Goal: Communication & Community: Connect with others

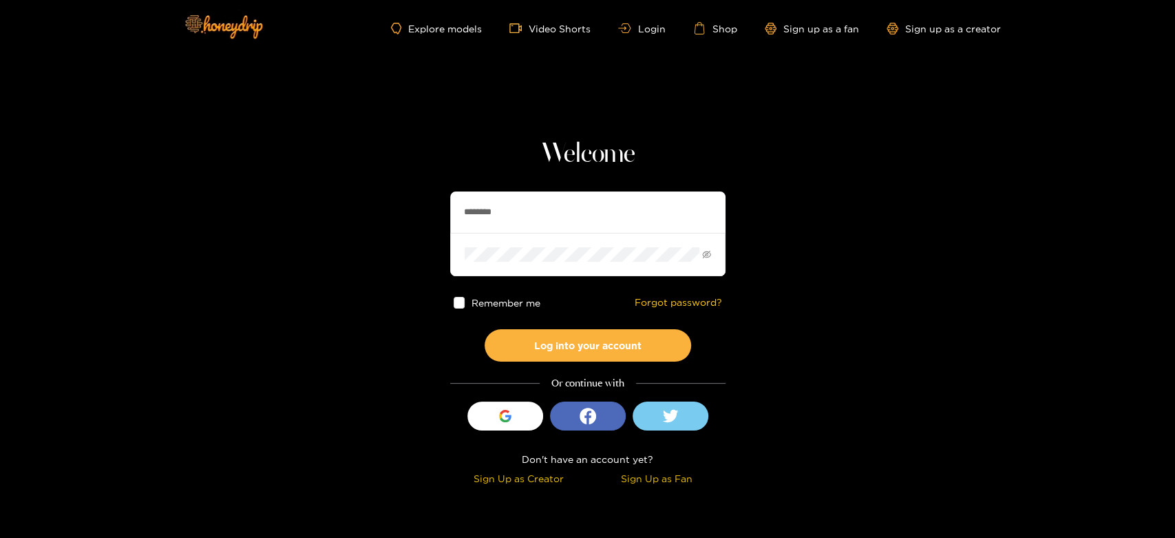
drag, startPoint x: 538, startPoint y: 209, endPoint x: 436, endPoint y: 210, distance: 102.6
click at [436, 210] on section "Welcome ******** Remember me Forgot password? Log into your account Or continue…" at bounding box center [587, 244] width 1175 height 489
paste input "text"
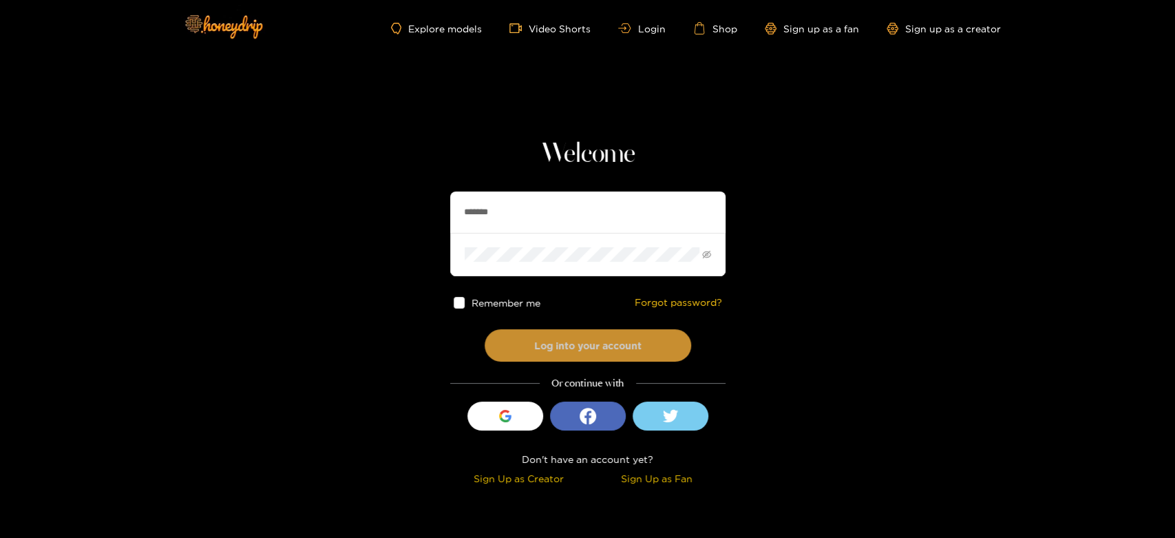
type input "*******"
click at [532, 346] on button "Log into your account" at bounding box center [588, 345] width 206 height 32
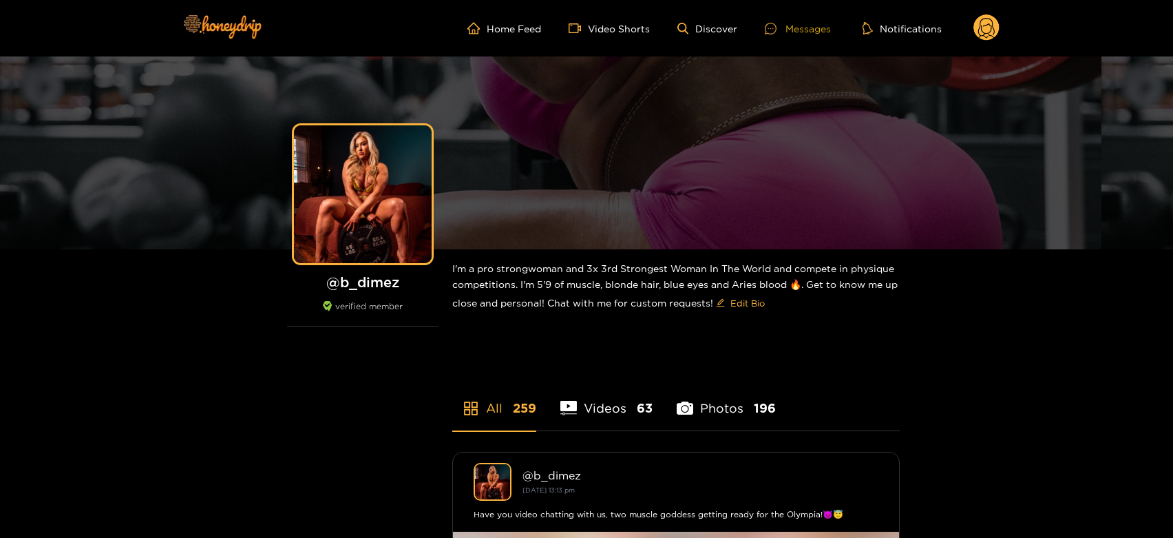
click at [806, 28] on div "Messages" at bounding box center [798, 29] width 66 height 16
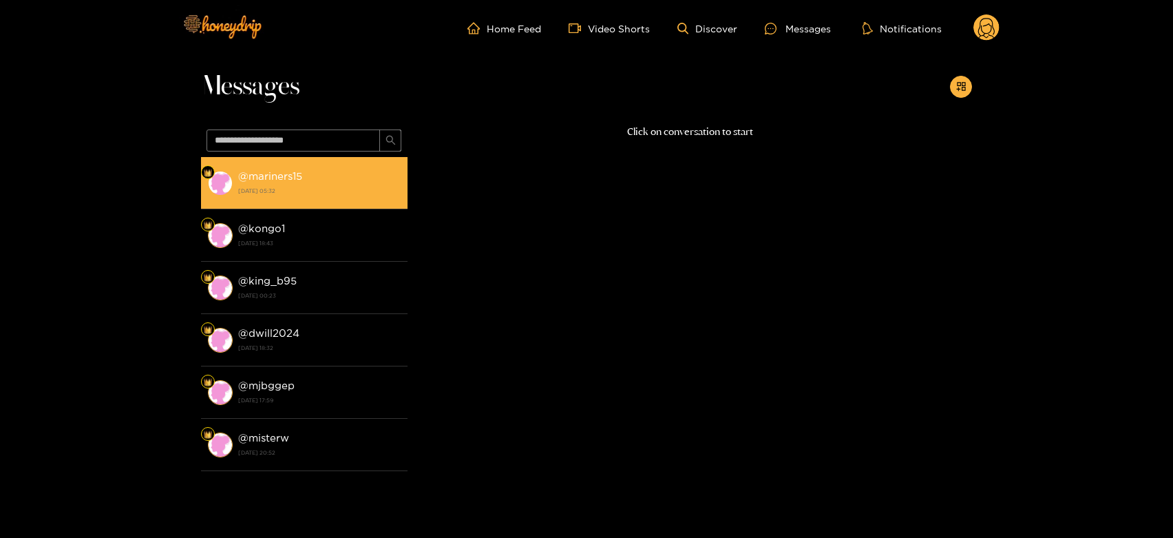
click at [308, 181] on div "@ mariners15 22 August 2025 05:32" at bounding box center [319, 182] width 162 height 31
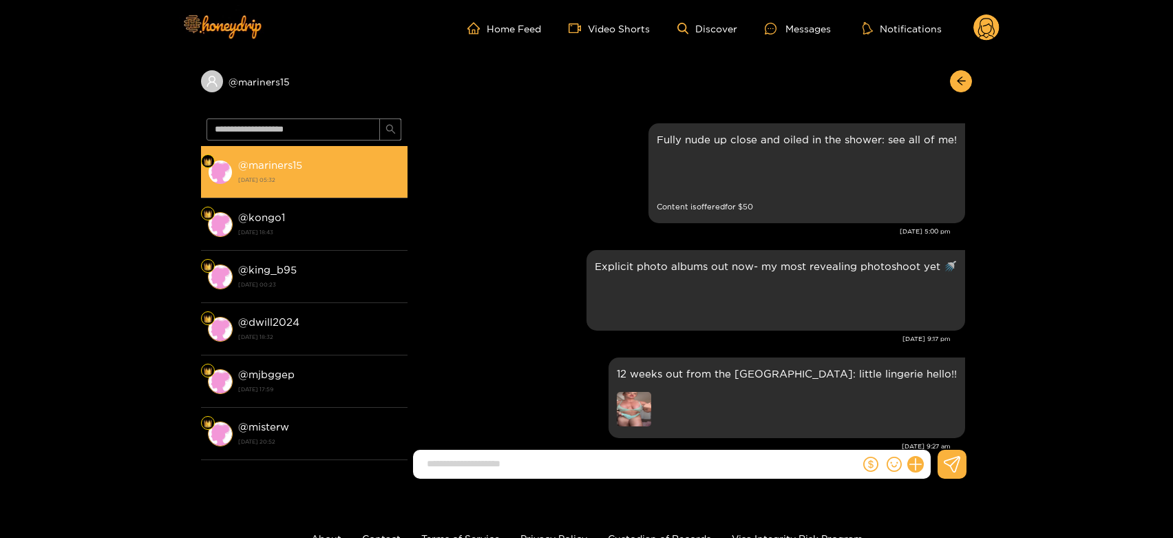
scroll to position [1752, 0]
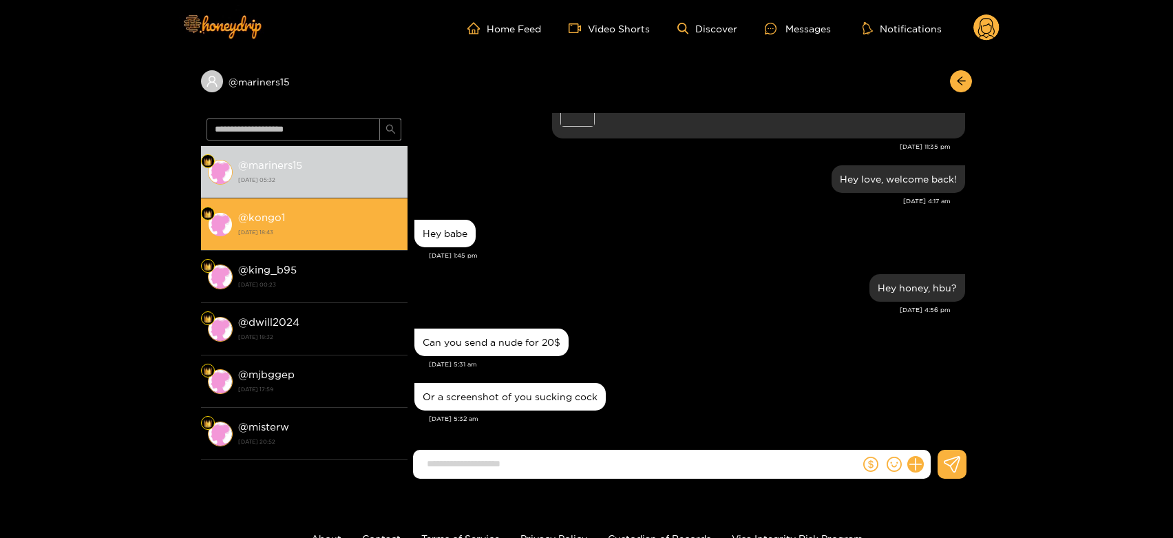
click at [328, 220] on div "@ kongo1 [DATE] 18:43" at bounding box center [319, 224] width 162 height 31
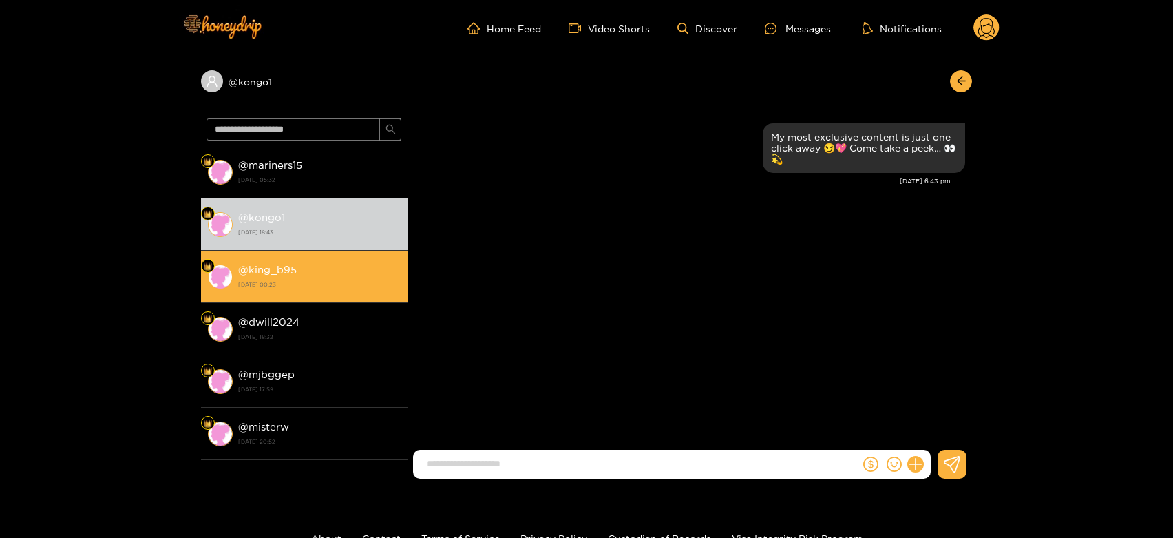
click at [281, 272] on strong "@ king_b95" at bounding box center [267, 270] width 59 height 12
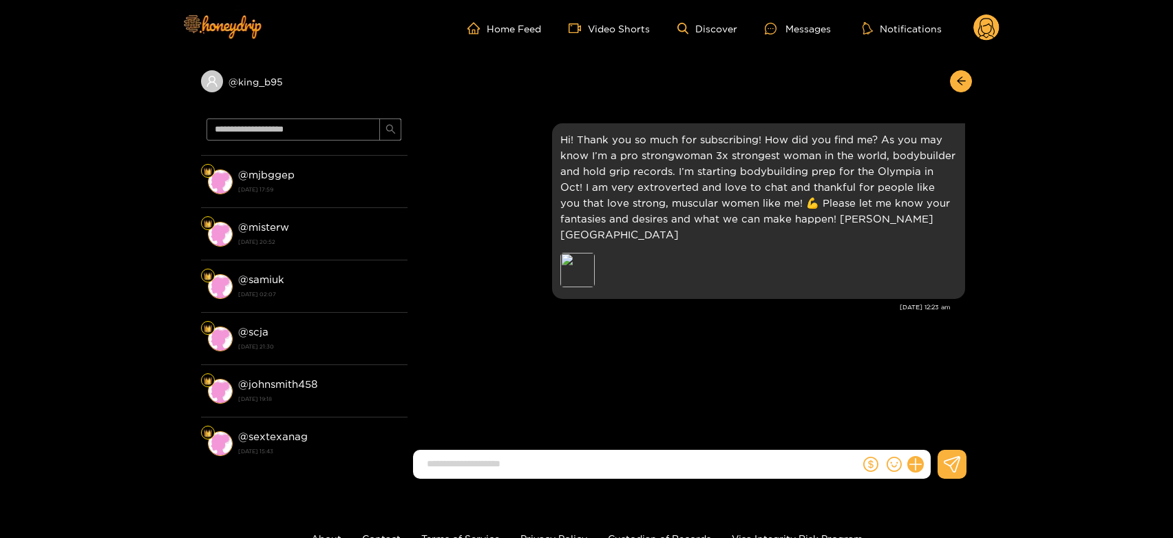
scroll to position [229, 0]
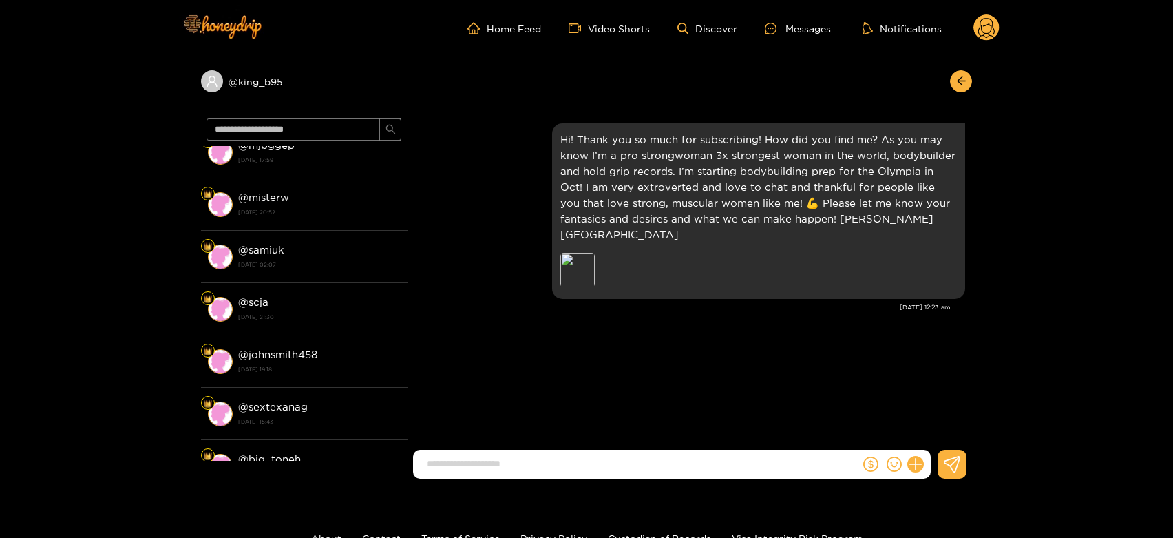
click at [341, 287] on li "@ scja 12 August 2025 21:30" at bounding box center [304, 309] width 206 height 52
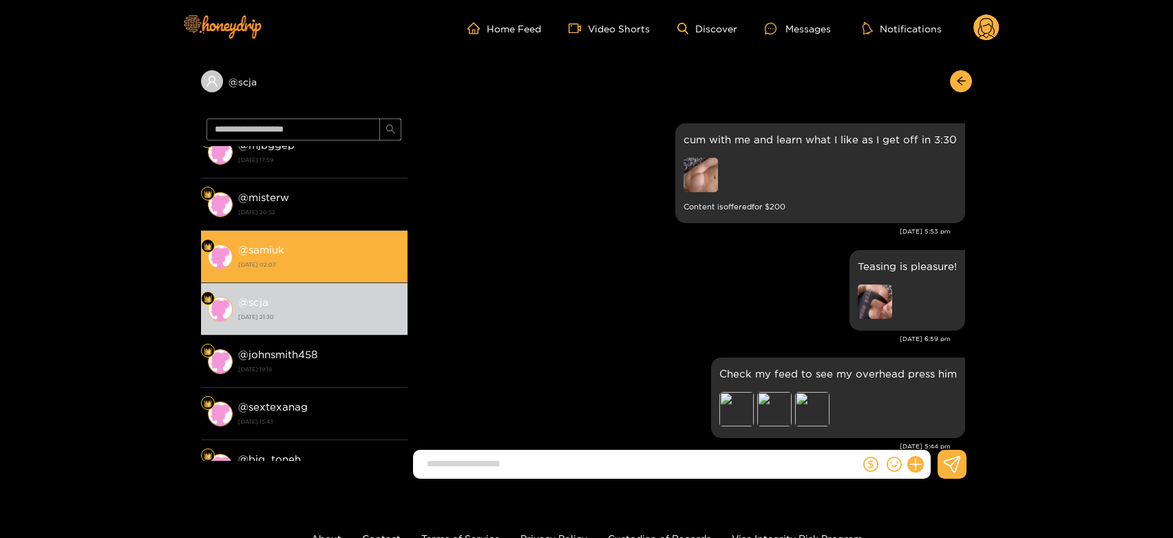
scroll to position [2595, 0]
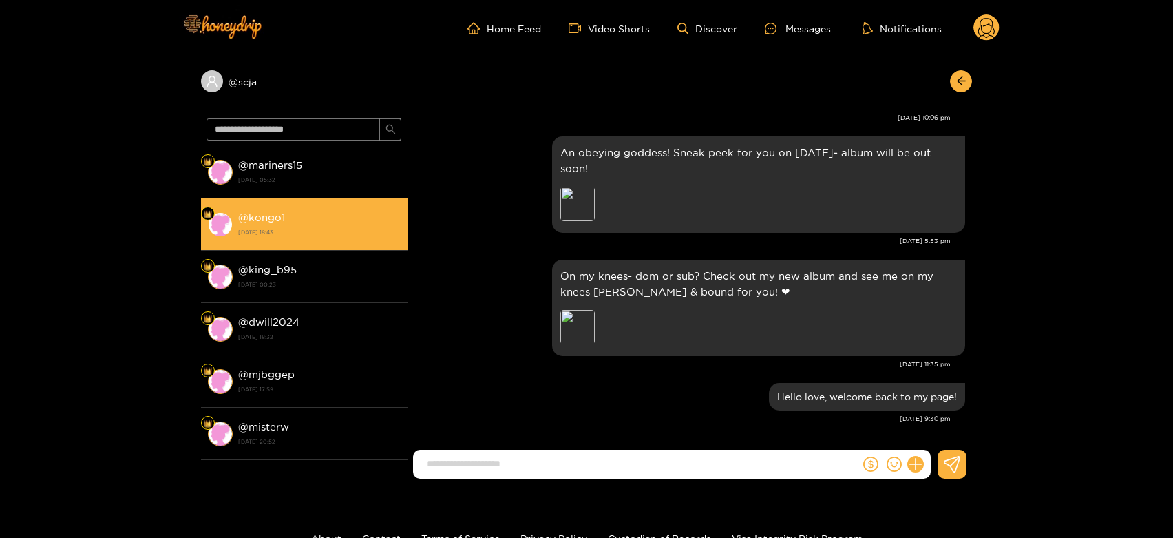
click at [350, 221] on div "@ kongo1 [DATE] 18:43" at bounding box center [319, 224] width 162 height 31
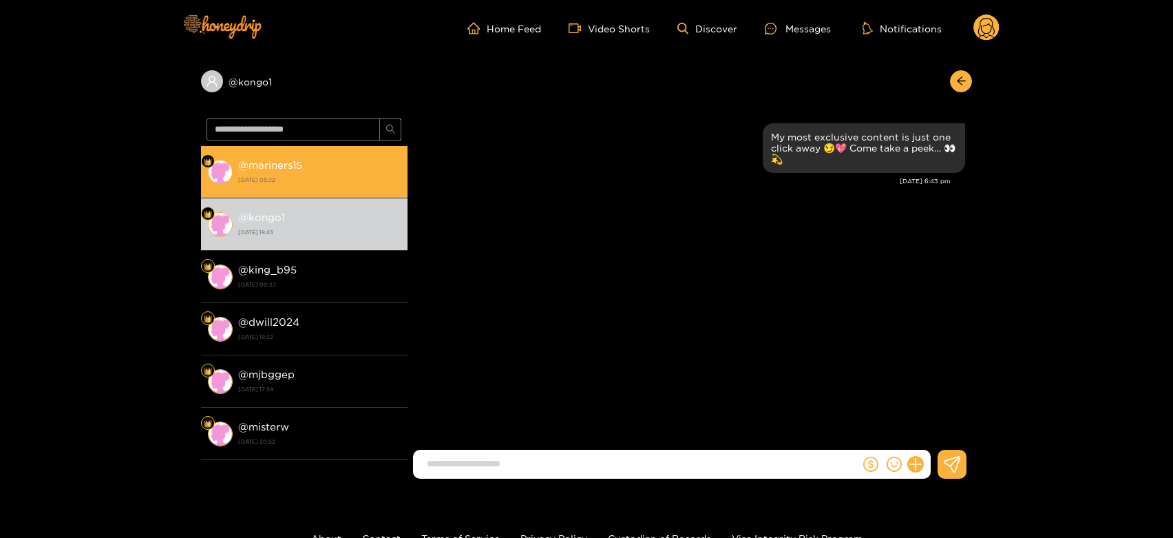
click at [357, 176] on strong "[DATE] 05:32" at bounding box center [319, 179] width 162 height 12
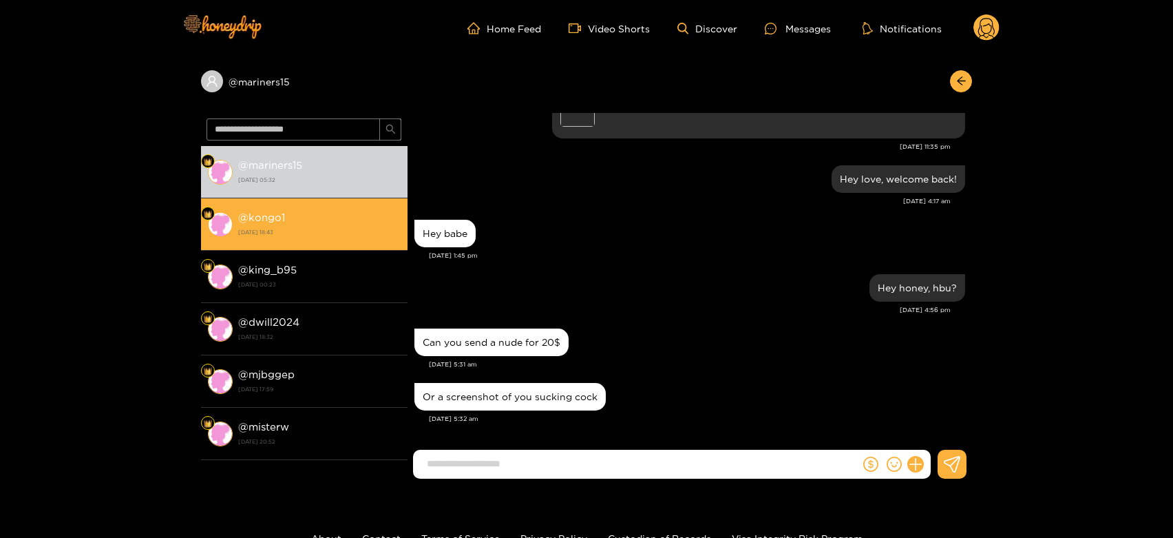
click at [367, 233] on strong "[DATE] 18:43" at bounding box center [319, 232] width 162 height 12
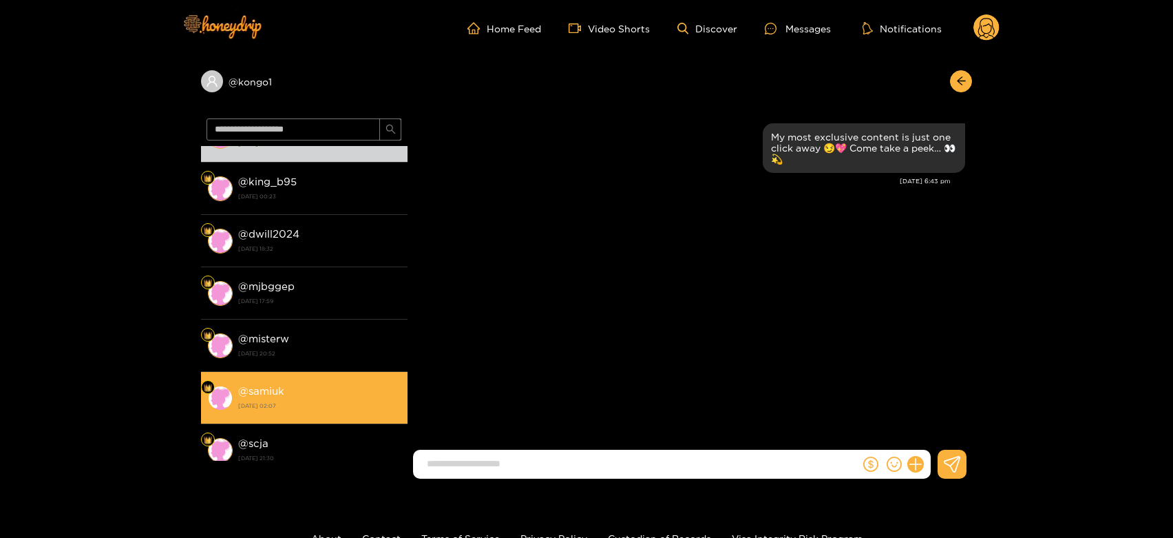
scroll to position [153, 0]
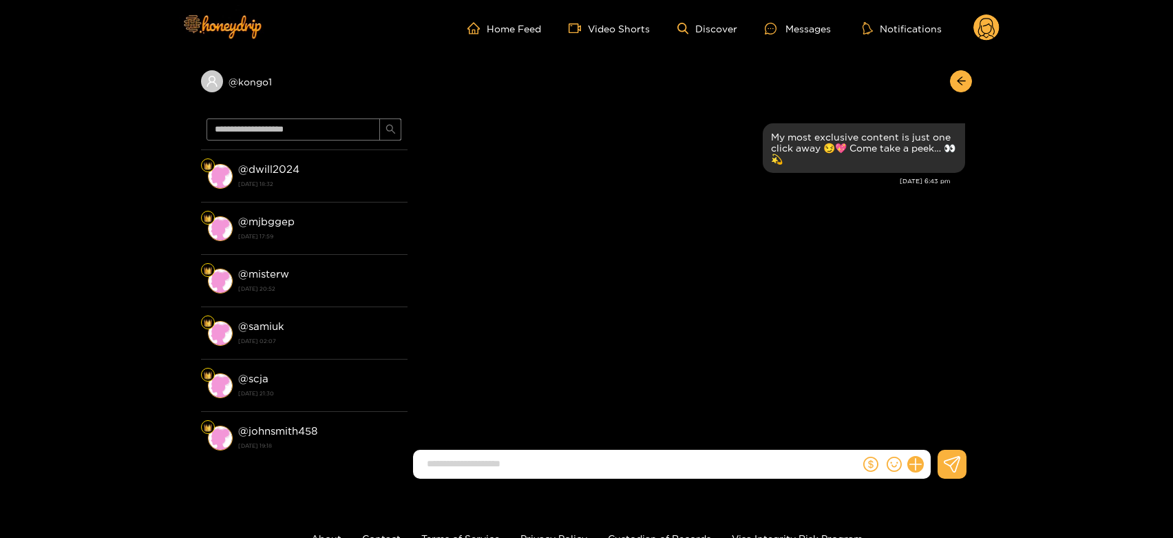
click at [986, 21] on circle at bounding box center [986, 27] width 26 height 26
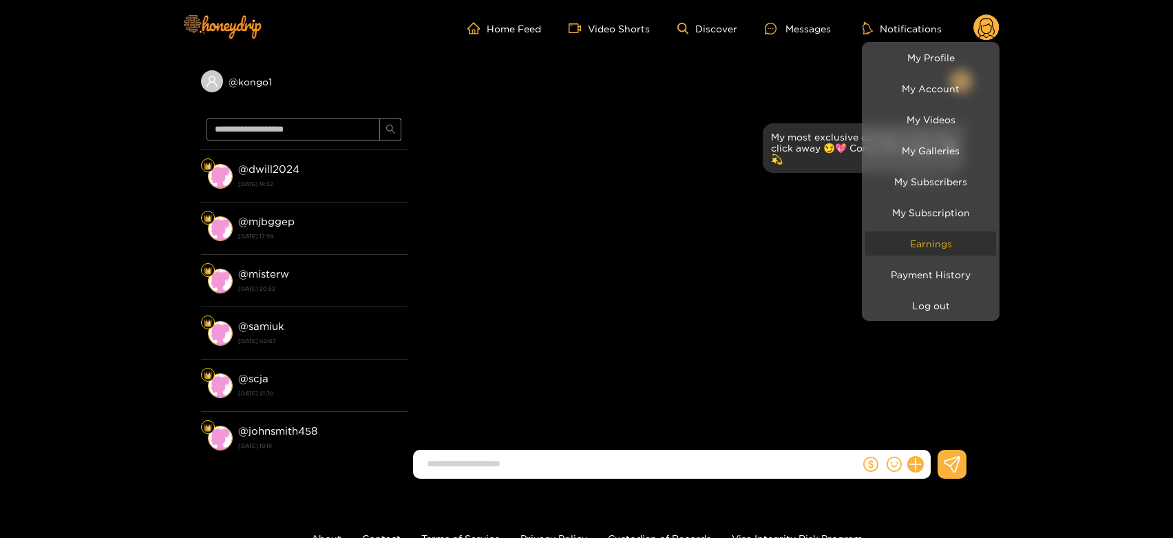
click at [941, 242] on link "Earnings" at bounding box center [930, 243] width 131 height 24
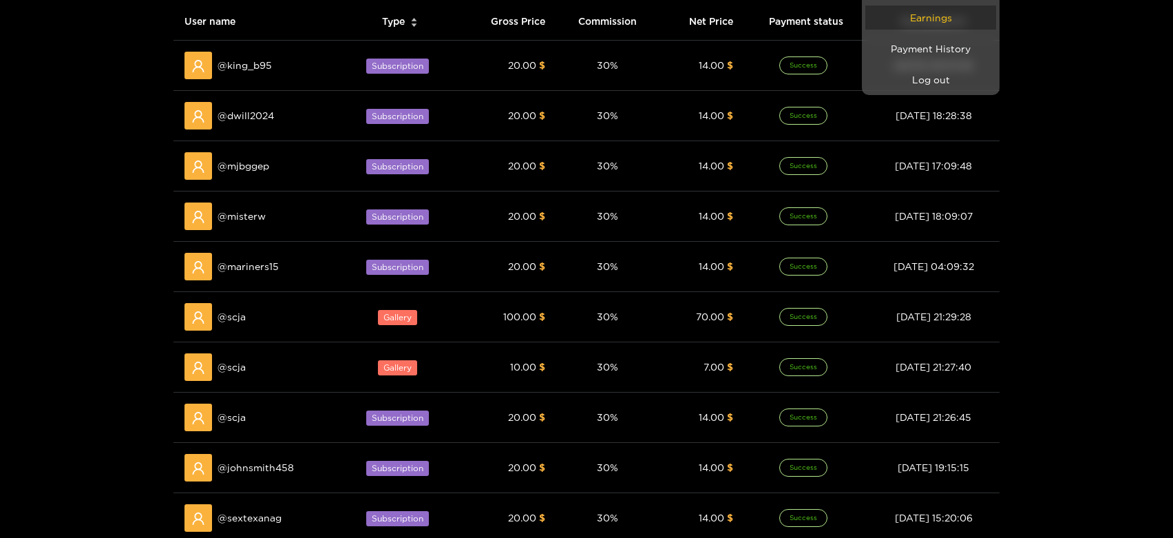
scroll to position [229, 0]
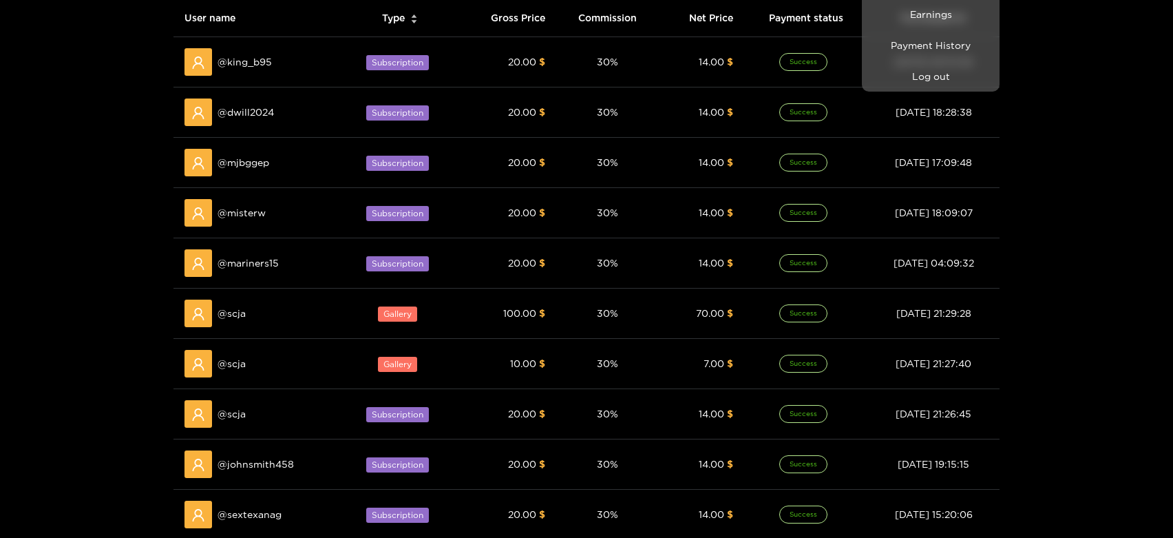
click at [247, 306] on div at bounding box center [586, 269] width 1173 height 538
click at [247, 306] on div "@ scja" at bounding box center [257, 313] width 147 height 28
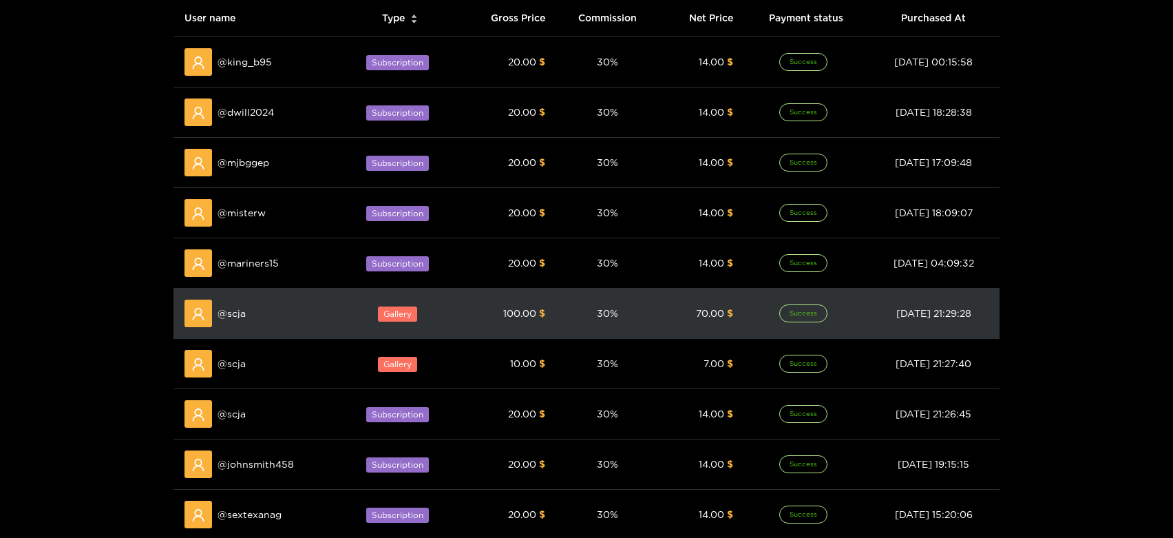
click at [234, 312] on span "@ scja" at bounding box center [231, 313] width 28 height 15
copy span "scja"
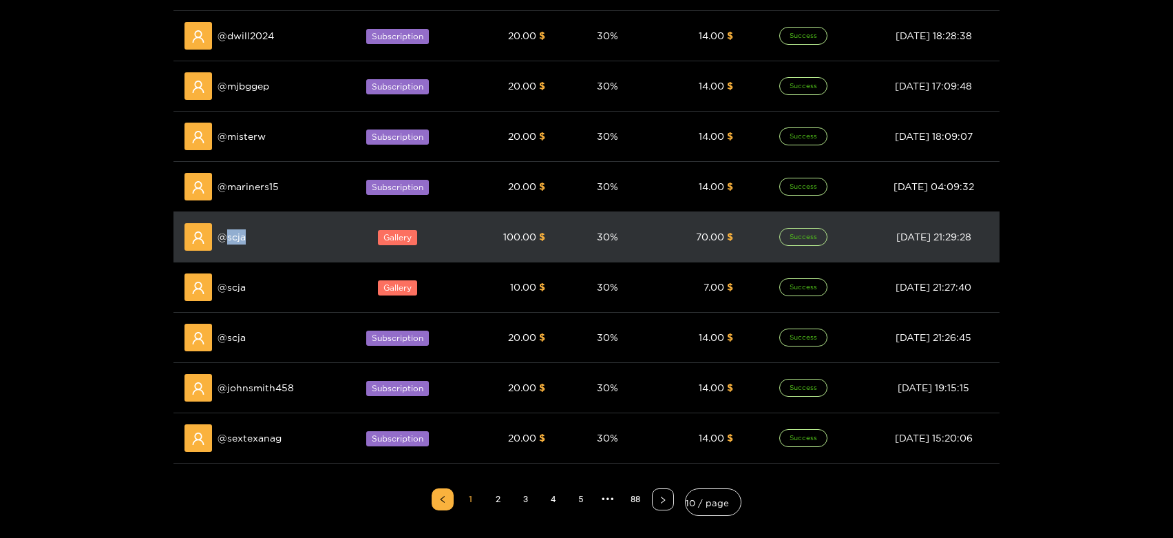
scroll to position [0, 0]
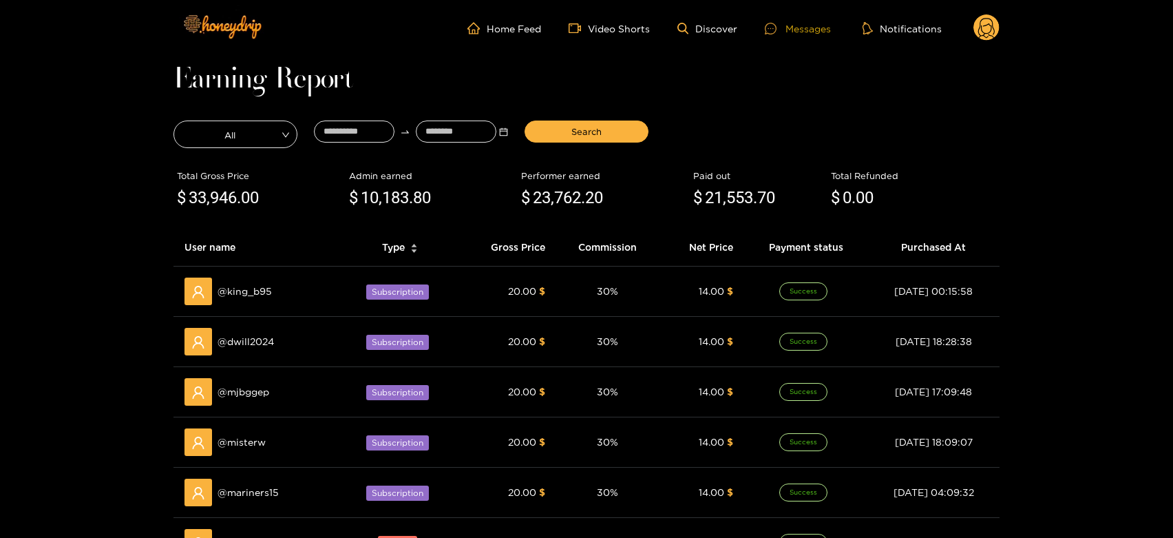
click at [810, 25] on div "Messages" at bounding box center [798, 29] width 66 height 16
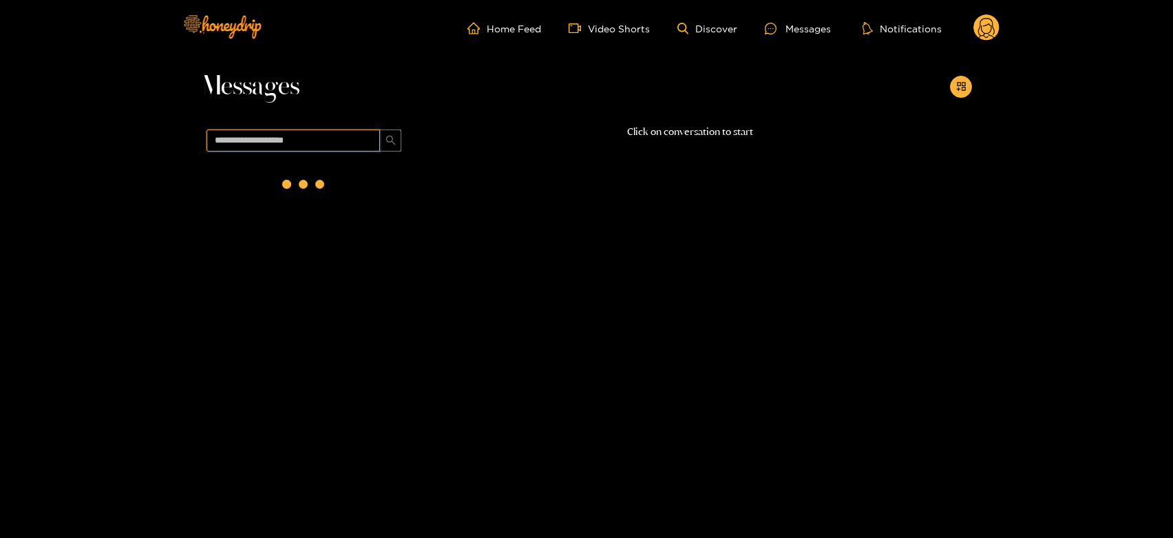
click at [348, 144] on input "text" at bounding box center [292, 140] width 173 height 22
paste input "****"
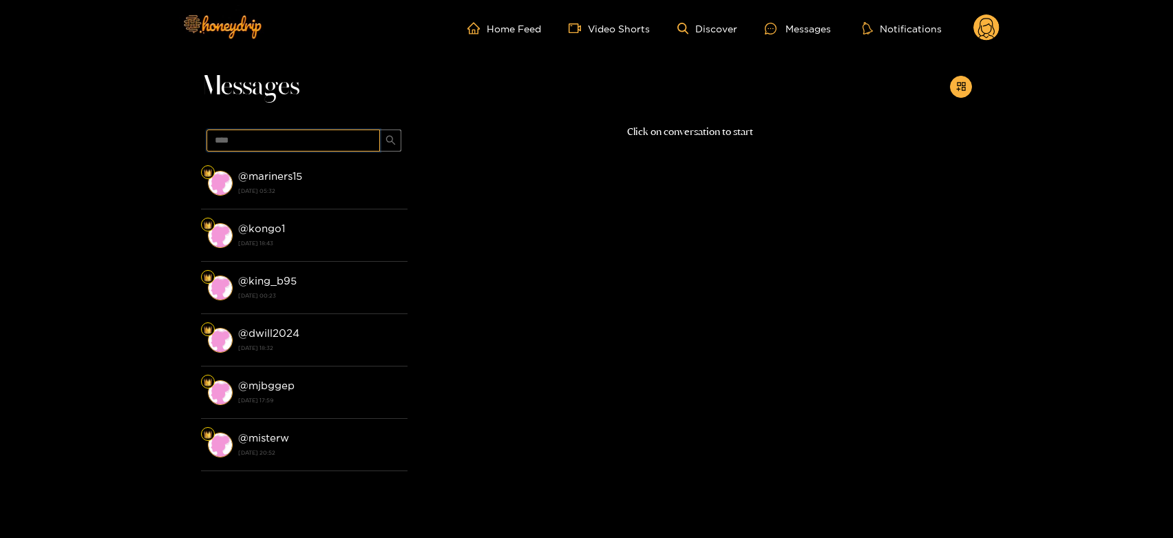
type input "****"
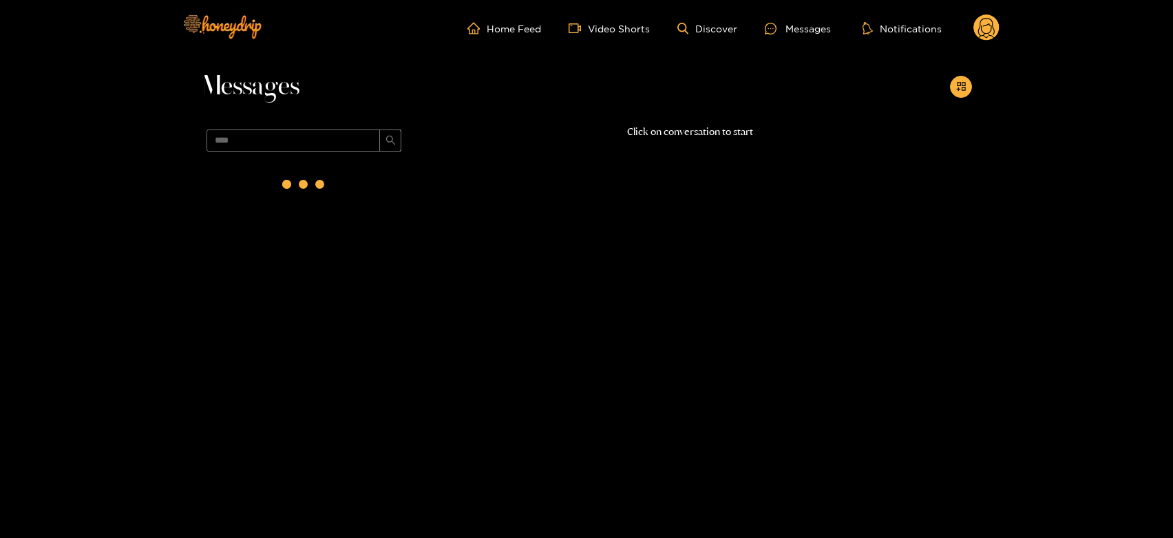
click at [344, 191] on div at bounding box center [304, 187] width 206 height 60
click at [344, 191] on strong "[DATE] 21:30" at bounding box center [319, 190] width 162 height 12
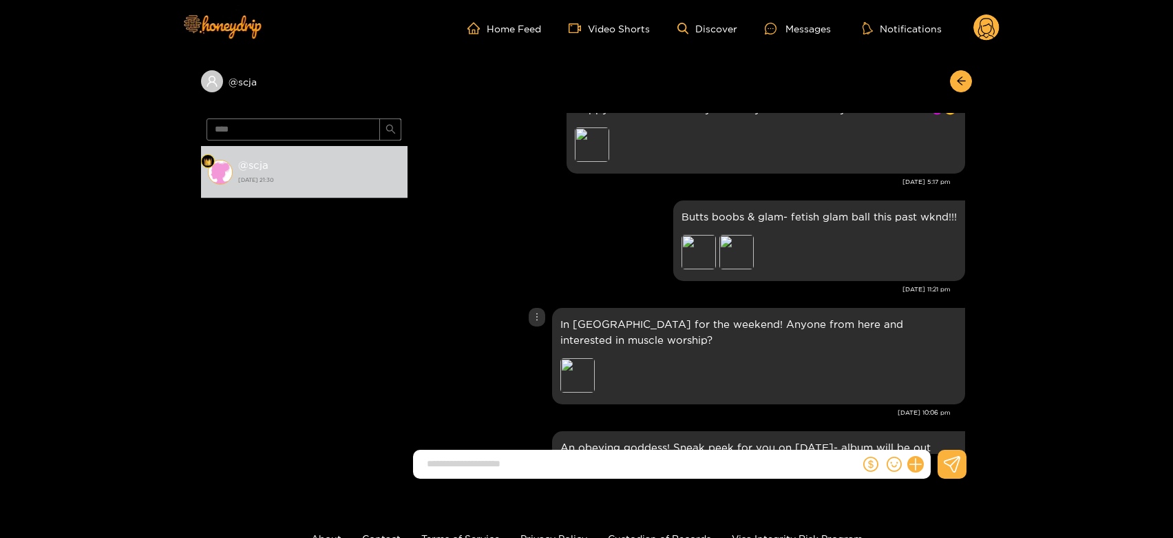
scroll to position [2289, 0]
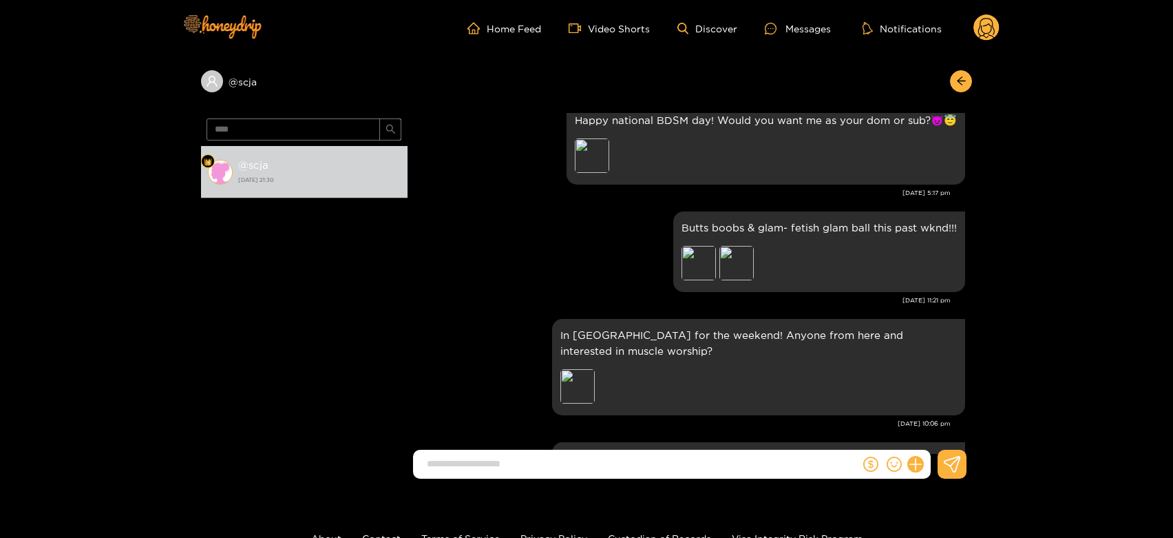
click at [984, 21] on circle at bounding box center [986, 27] width 26 height 26
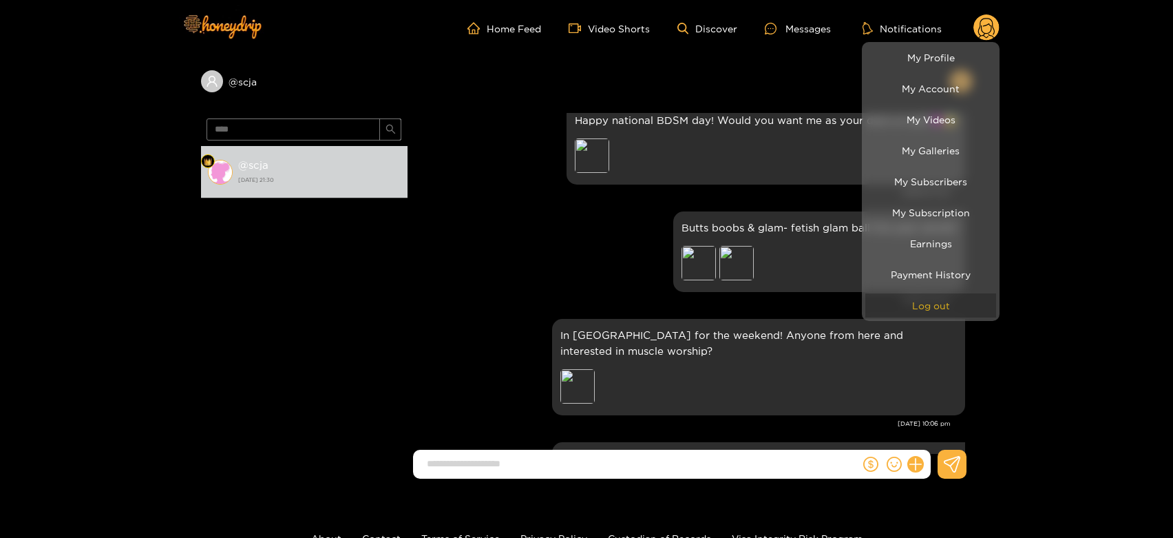
click at [932, 305] on button "Log out" at bounding box center [930, 305] width 131 height 24
